Goal: Information Seeking & Learning: Learn about a topic

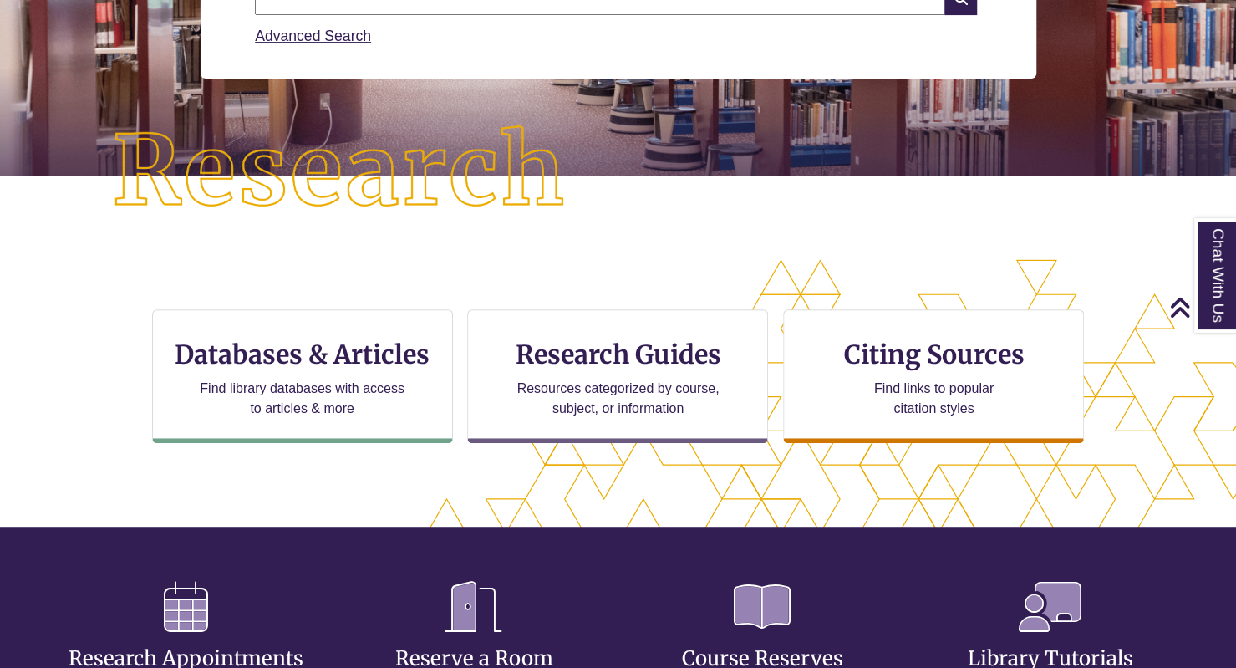
scroll to position [304, 0]
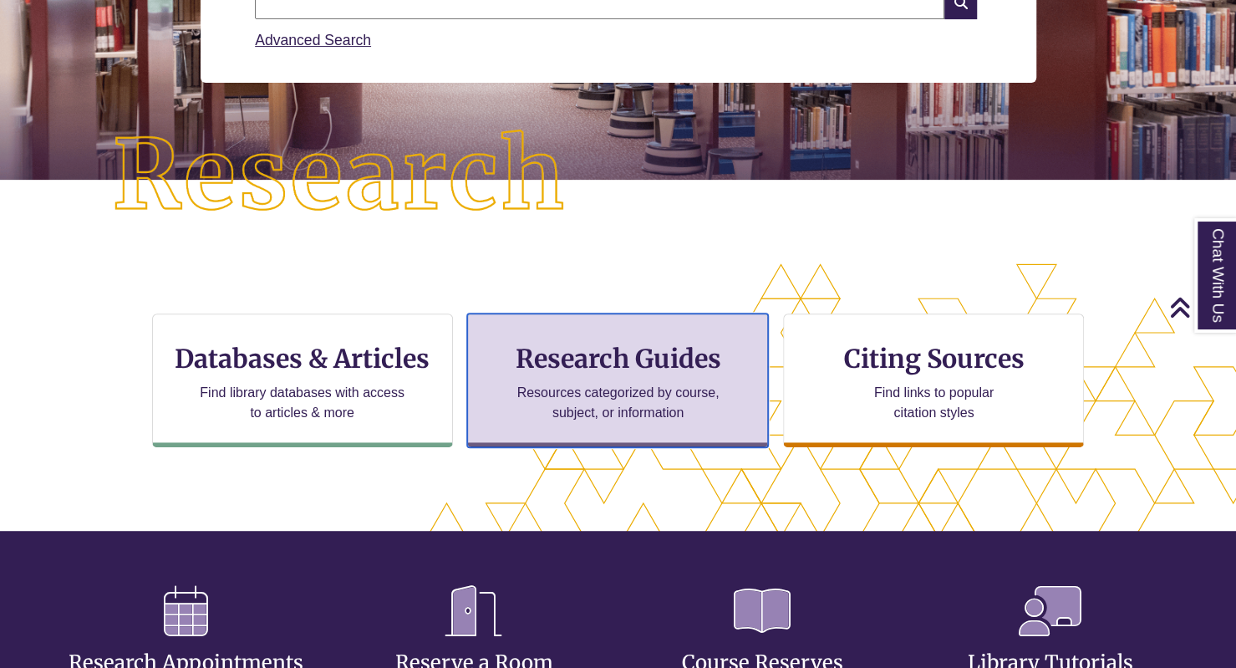
click at [579, 420] on p "Resources categorized by course, subject, or information" at bounding box center [618, 403] width 218 height 40
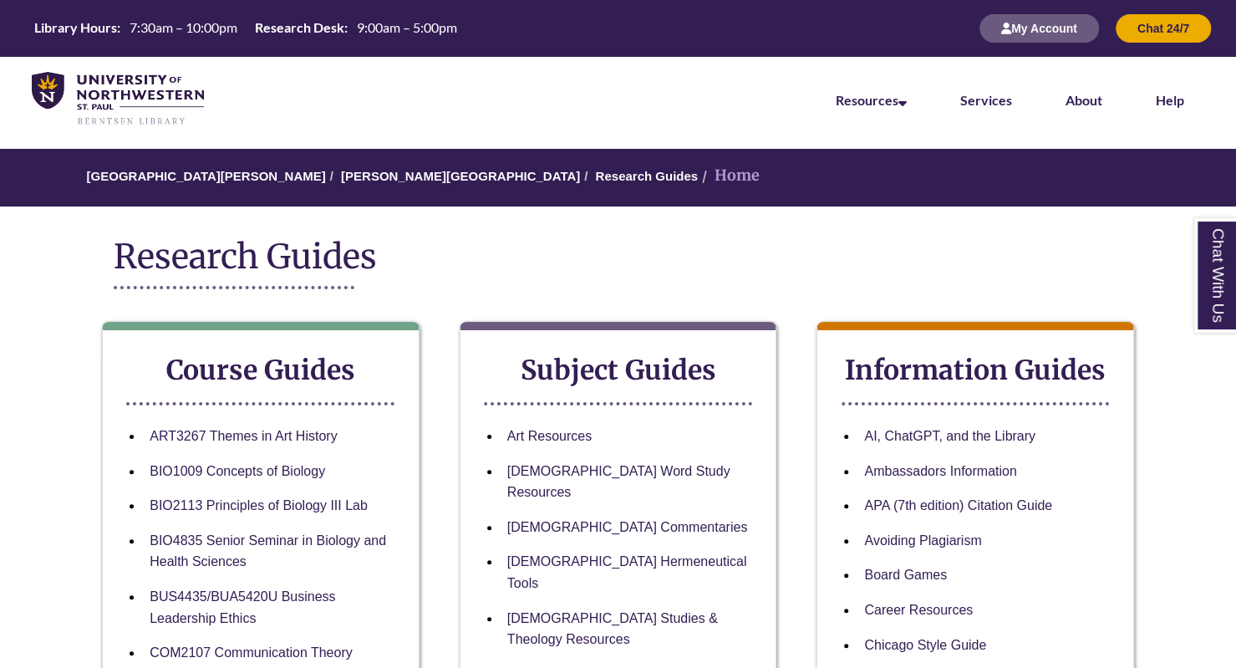
scroll to position [77, 0]
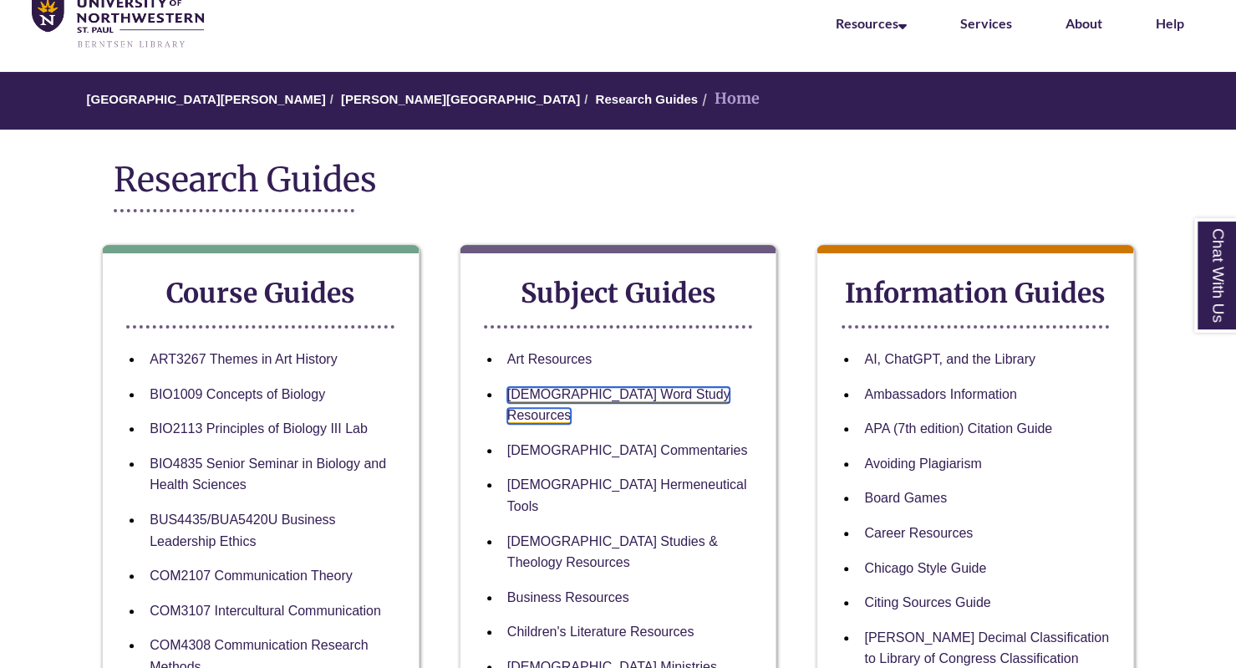
click at [588, 387] on link "[DEMOGRAPHIC_DATA] Word Study Resources" at bounding box center [618, 406] width 223 height 38
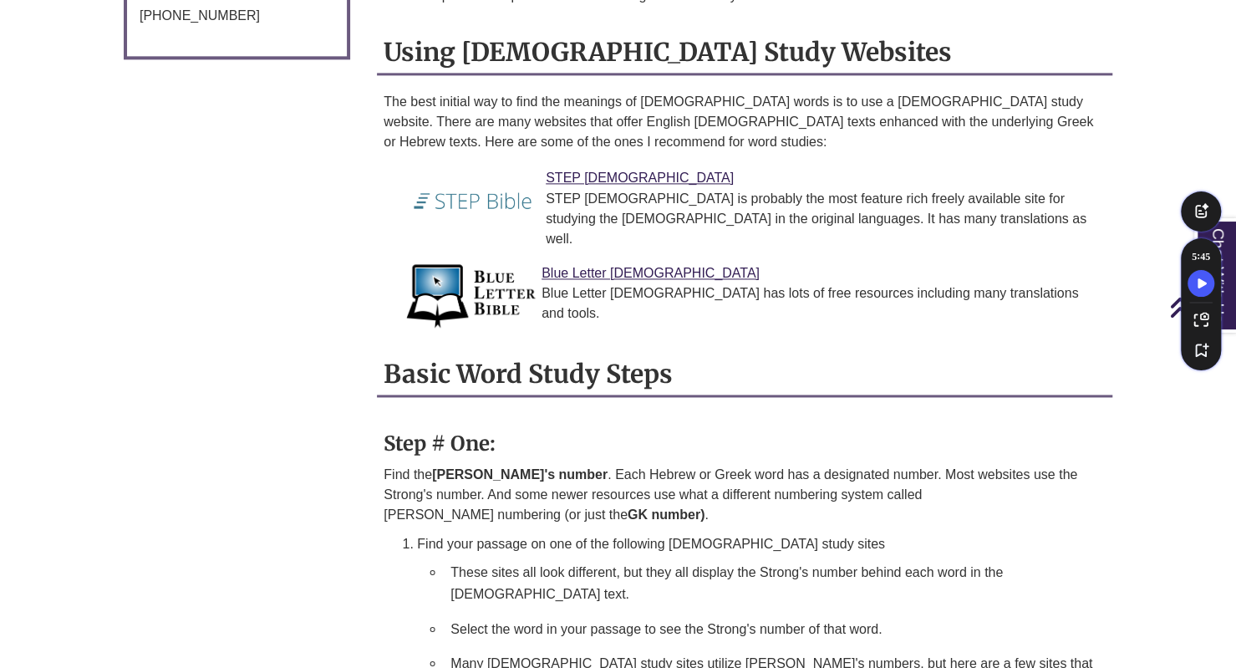
scroll to position [1284, 0]
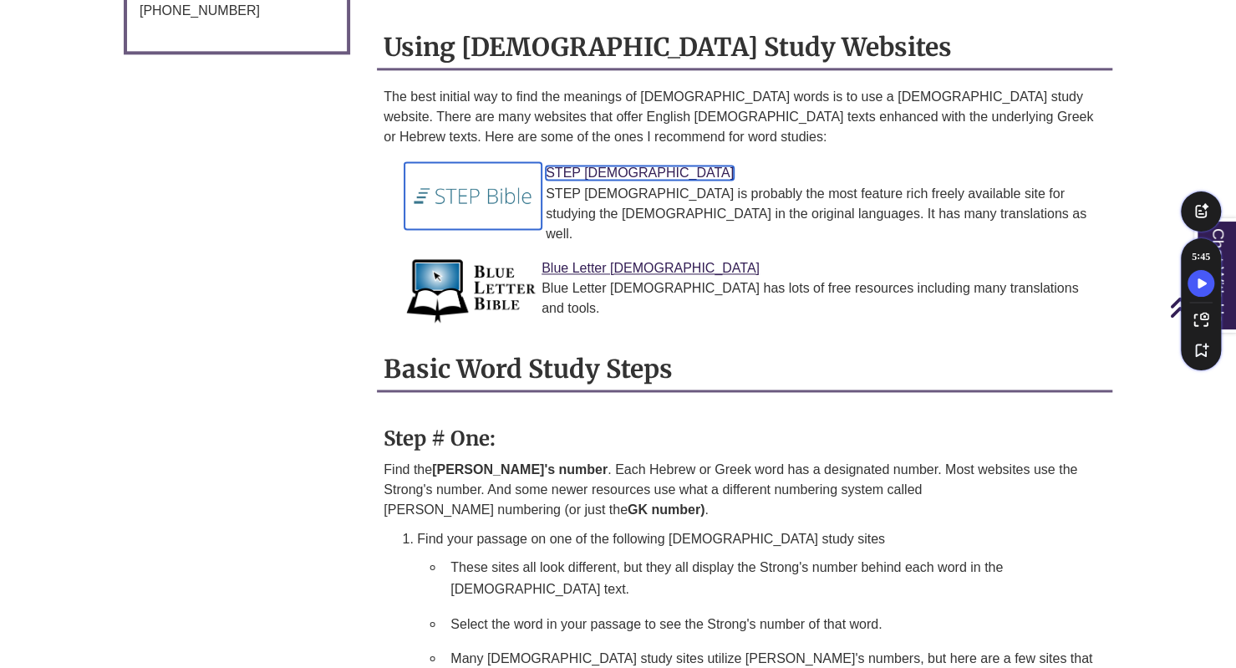
click at [565, 165] on link "STEP [DEMOGRAPHIC_DATA]" at bounding box center [640, 172] width 188 height 14
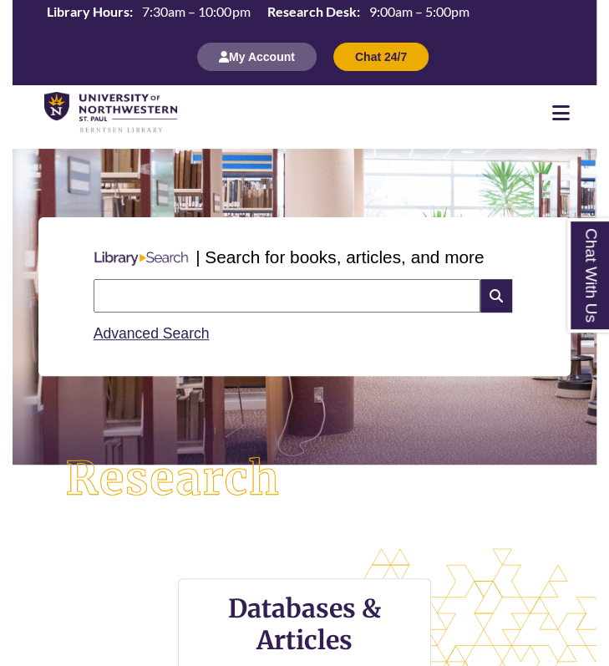
click at [555, 114] on icon at bounding box center [561, 113] width 18 height 20
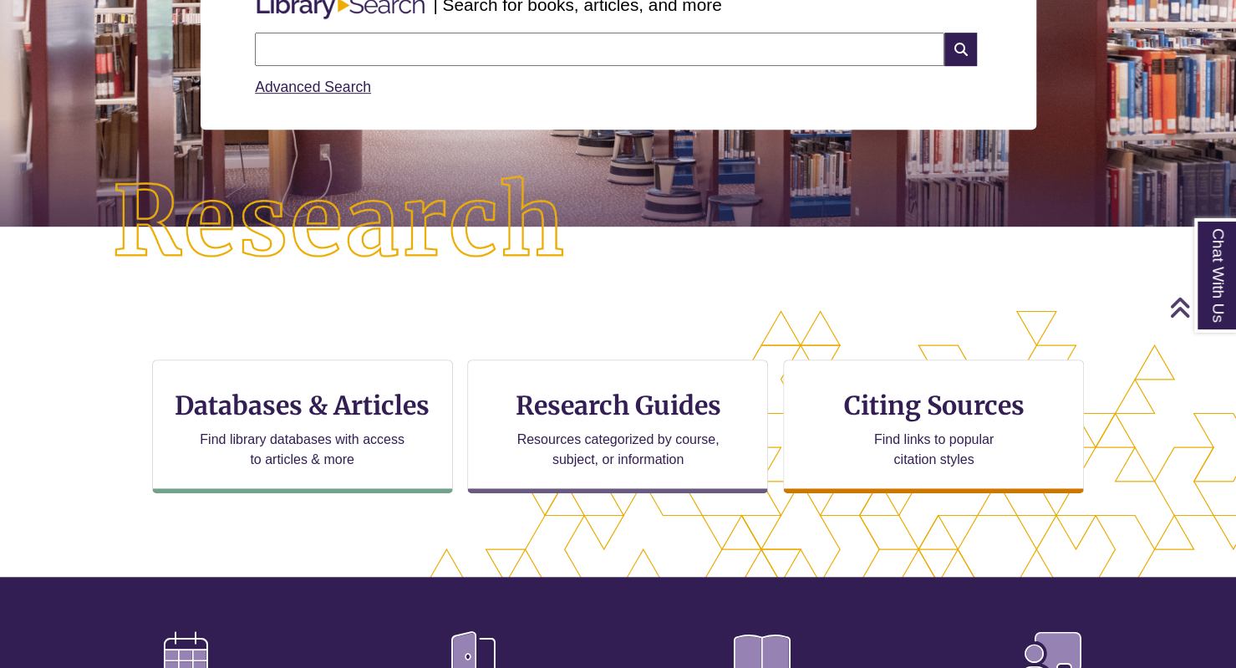
scroll to position [10, 0]
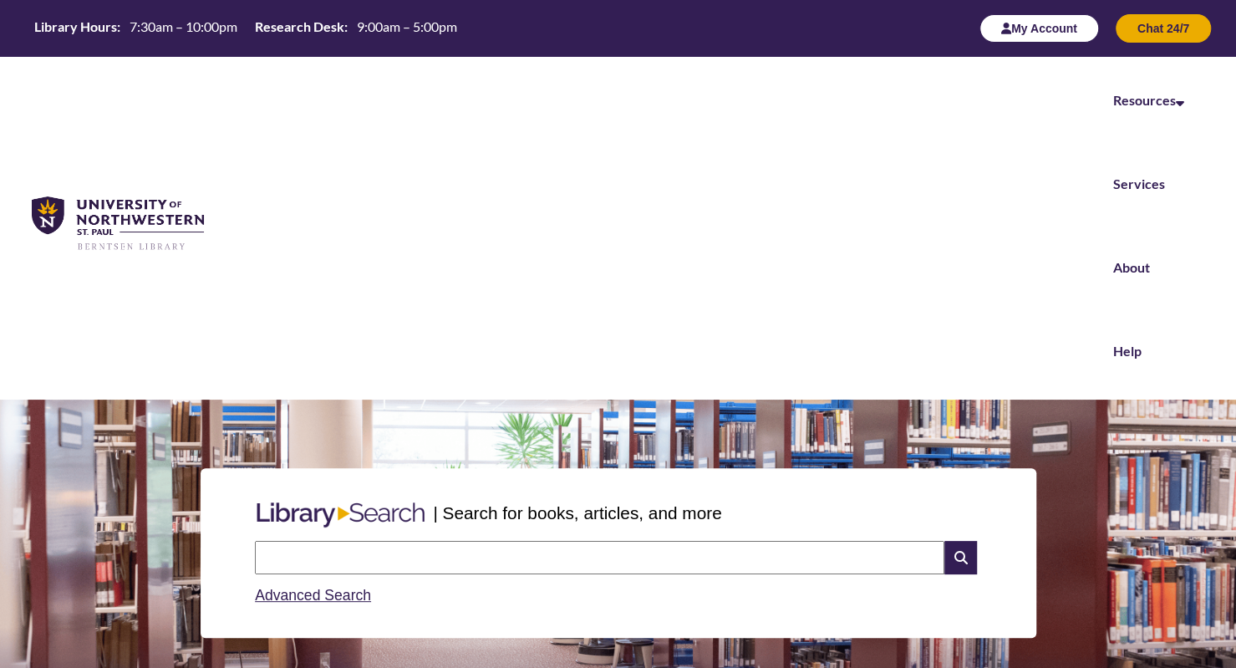
click at [608, 23] on button "My Account" at bounding box center [1039, 28] width 120 height 28
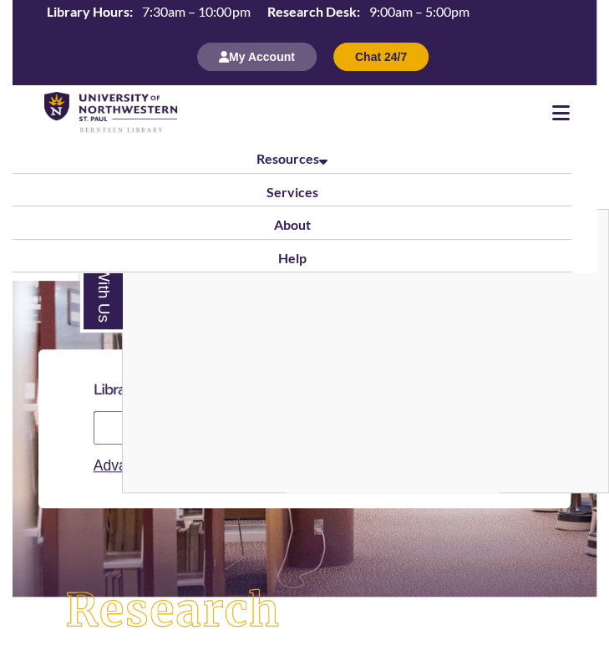
scroll to position [8, 8]
